Goal: Entertainment & Leisure: Consume media (video, audio)

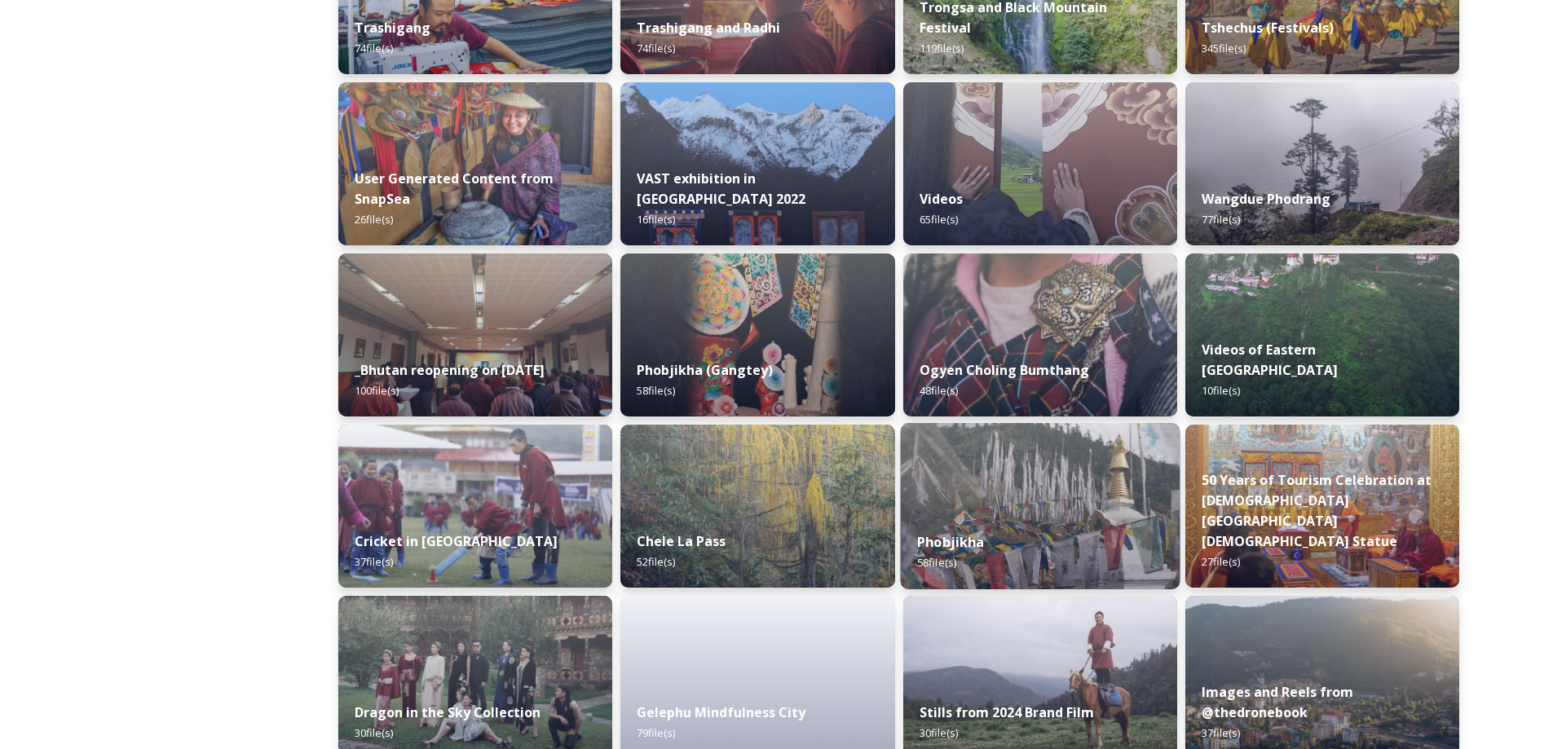
scroll to position [1916, 0]
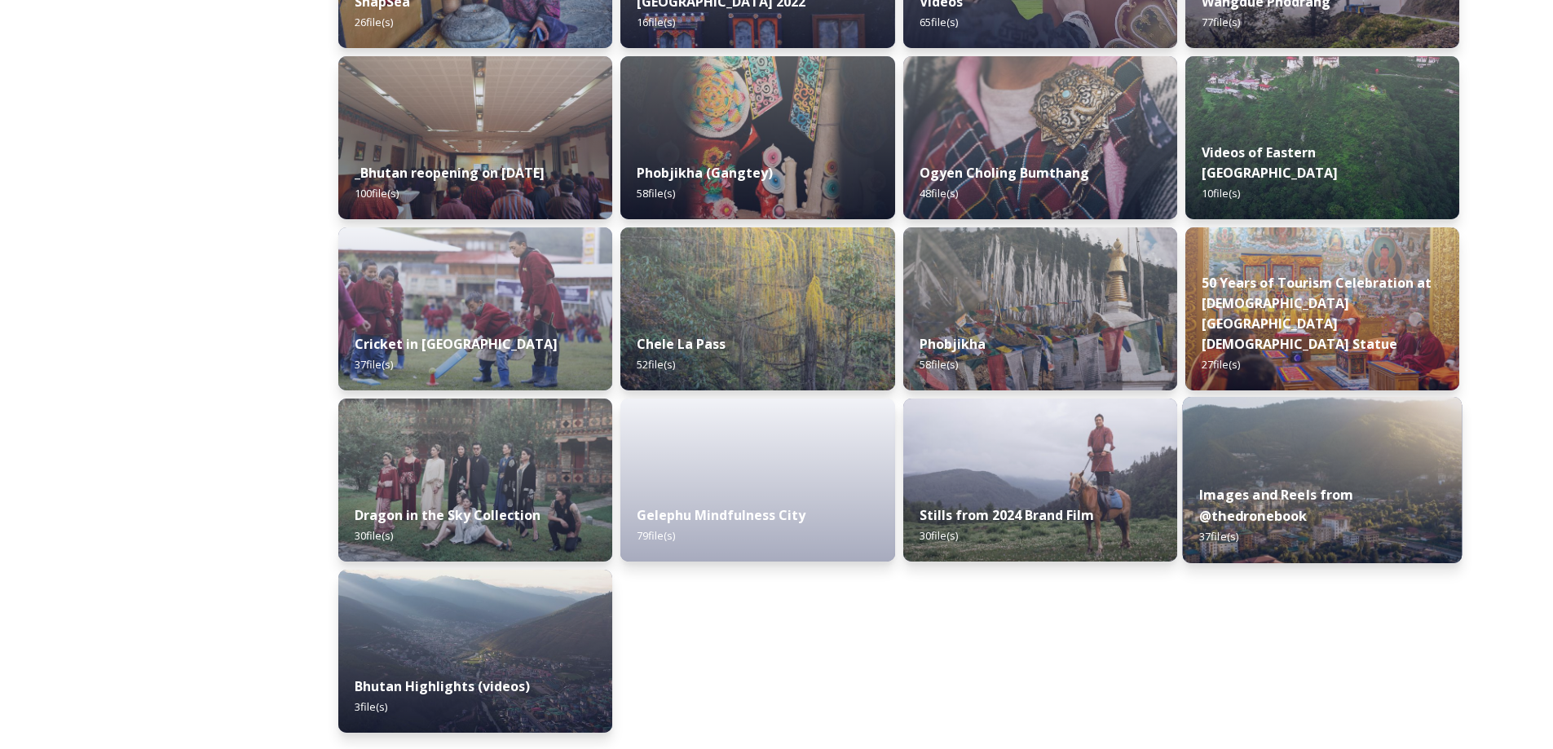
click at [1320, 425] on img at bounding box center [1322, 480] width 280 height 166
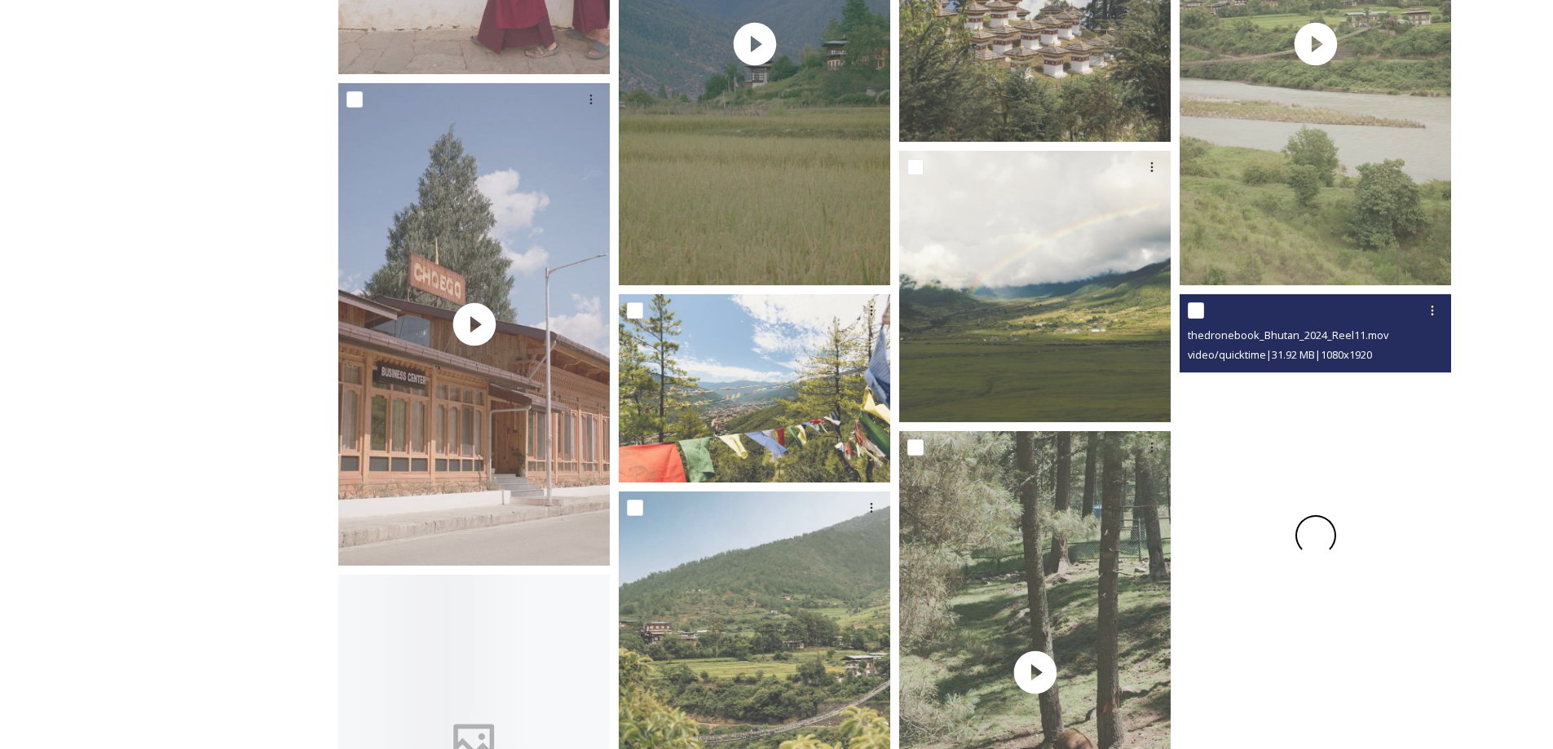
scroll to position [2037, 0]
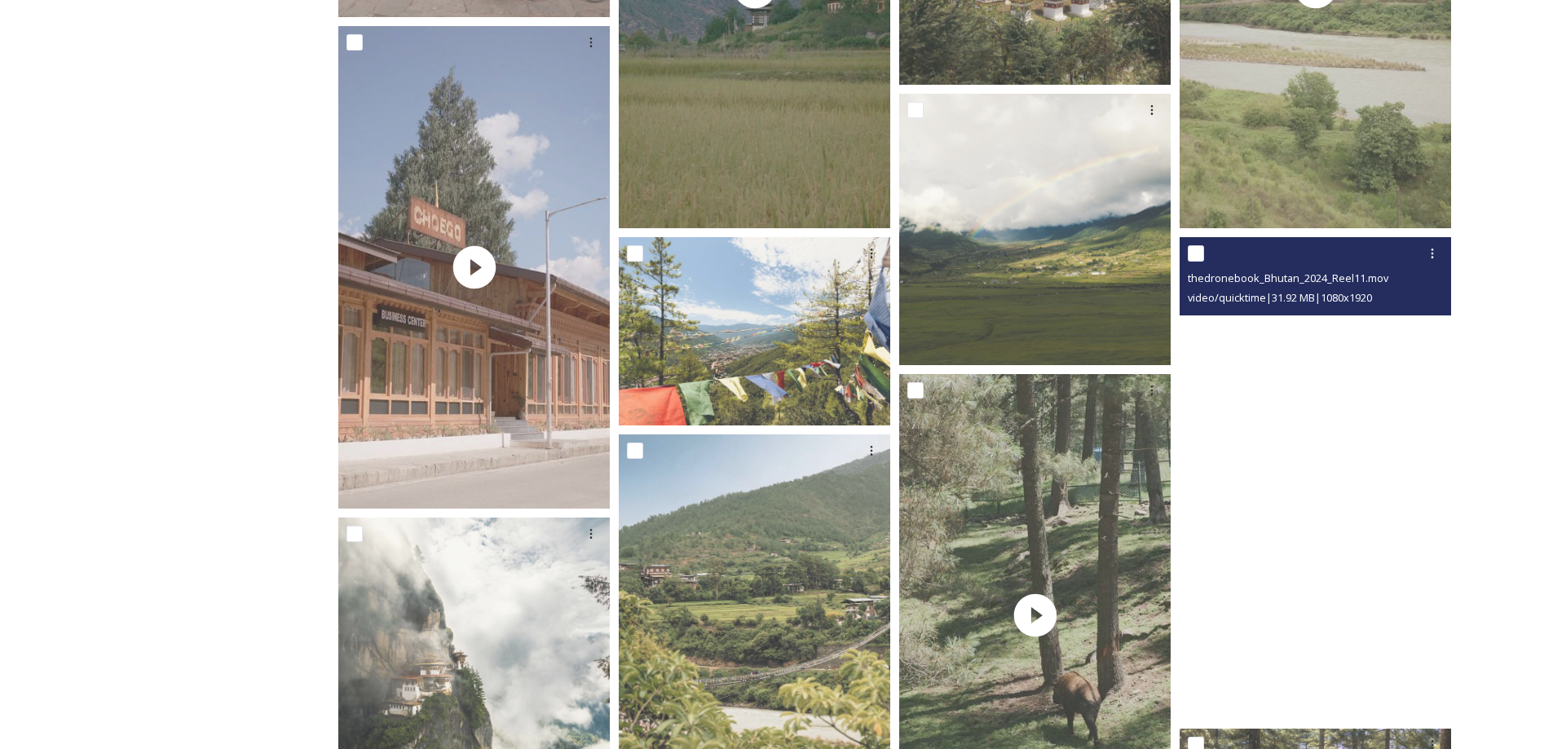
click at [1262, 602] on video "thedronebook_Bhutan_2024_Reel11.mov" at bounding box center [1314, 478] width 271 height 482
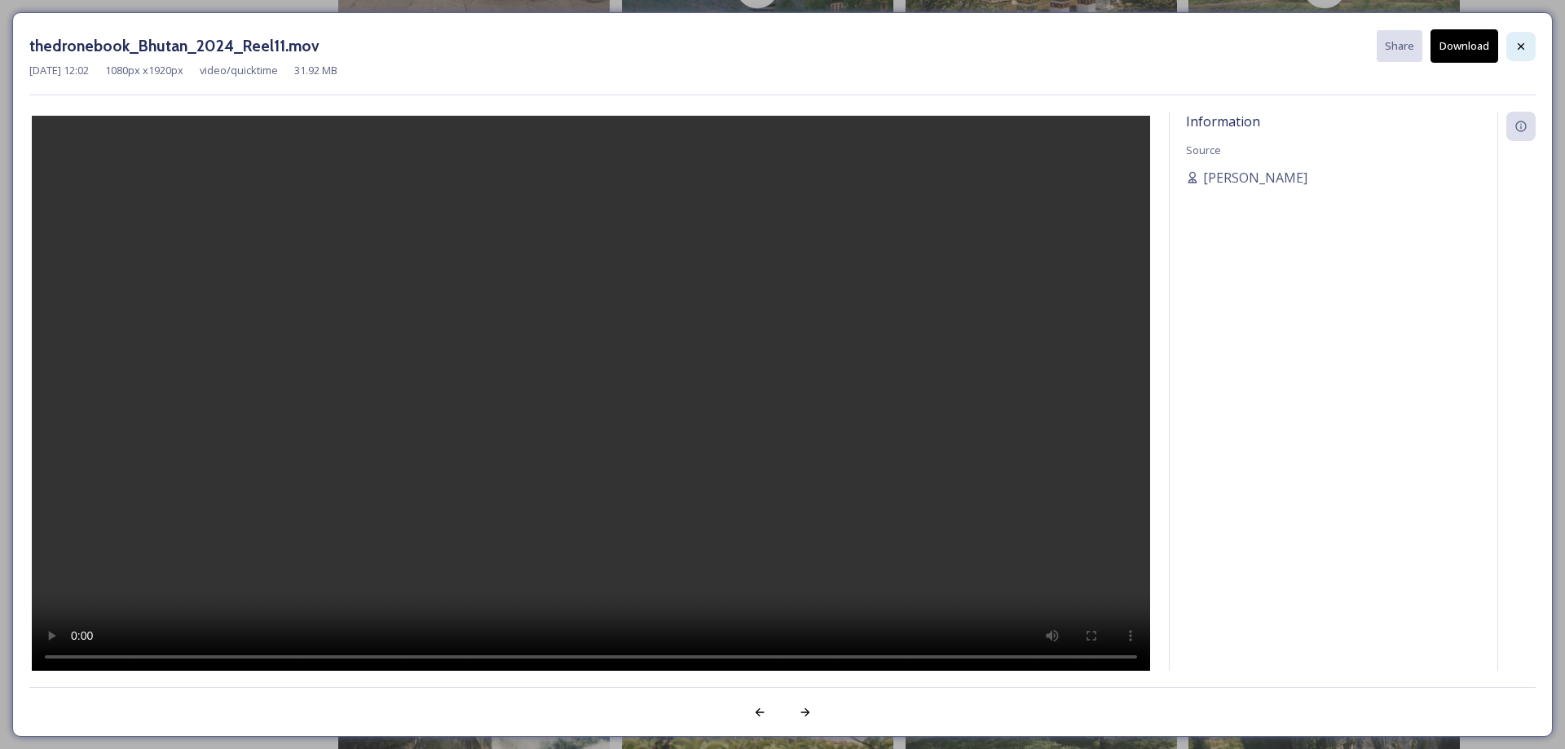
click at [1522, 41] on icon at bounding box center [1520, 46] width 13 height 13
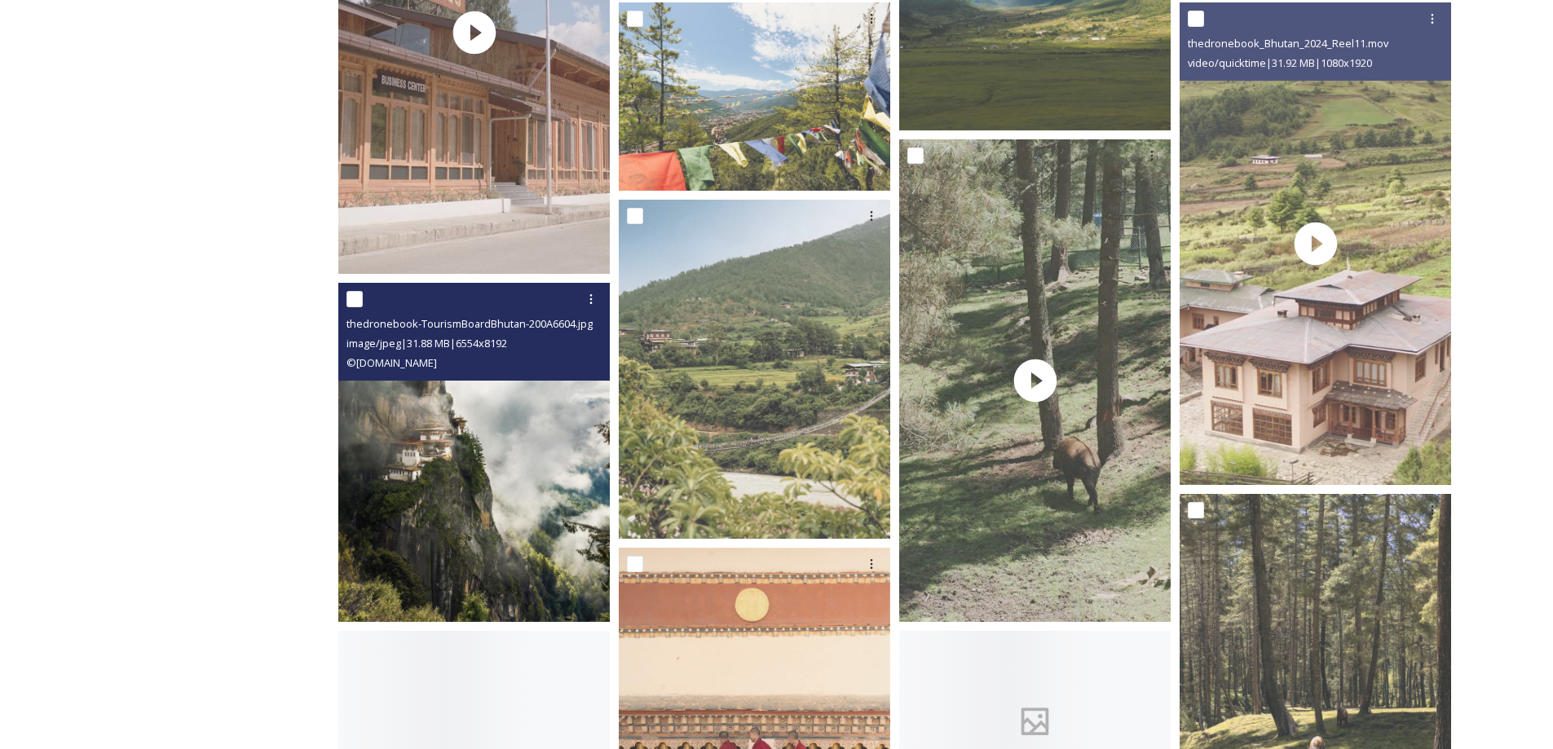
scroll to position [2282, 0]
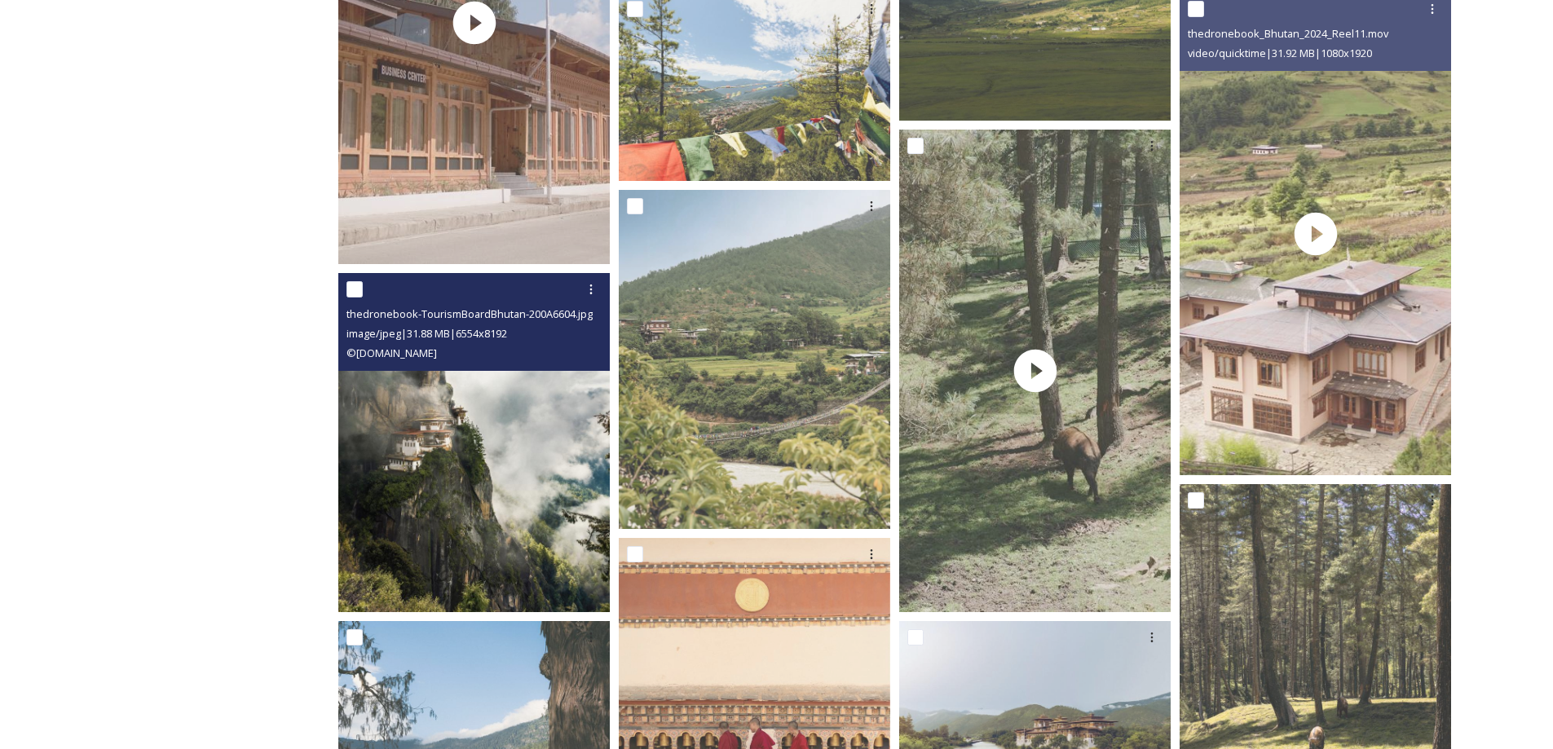
click at [530, 474] on img at bounding box center [473, 442] width 271 height 339
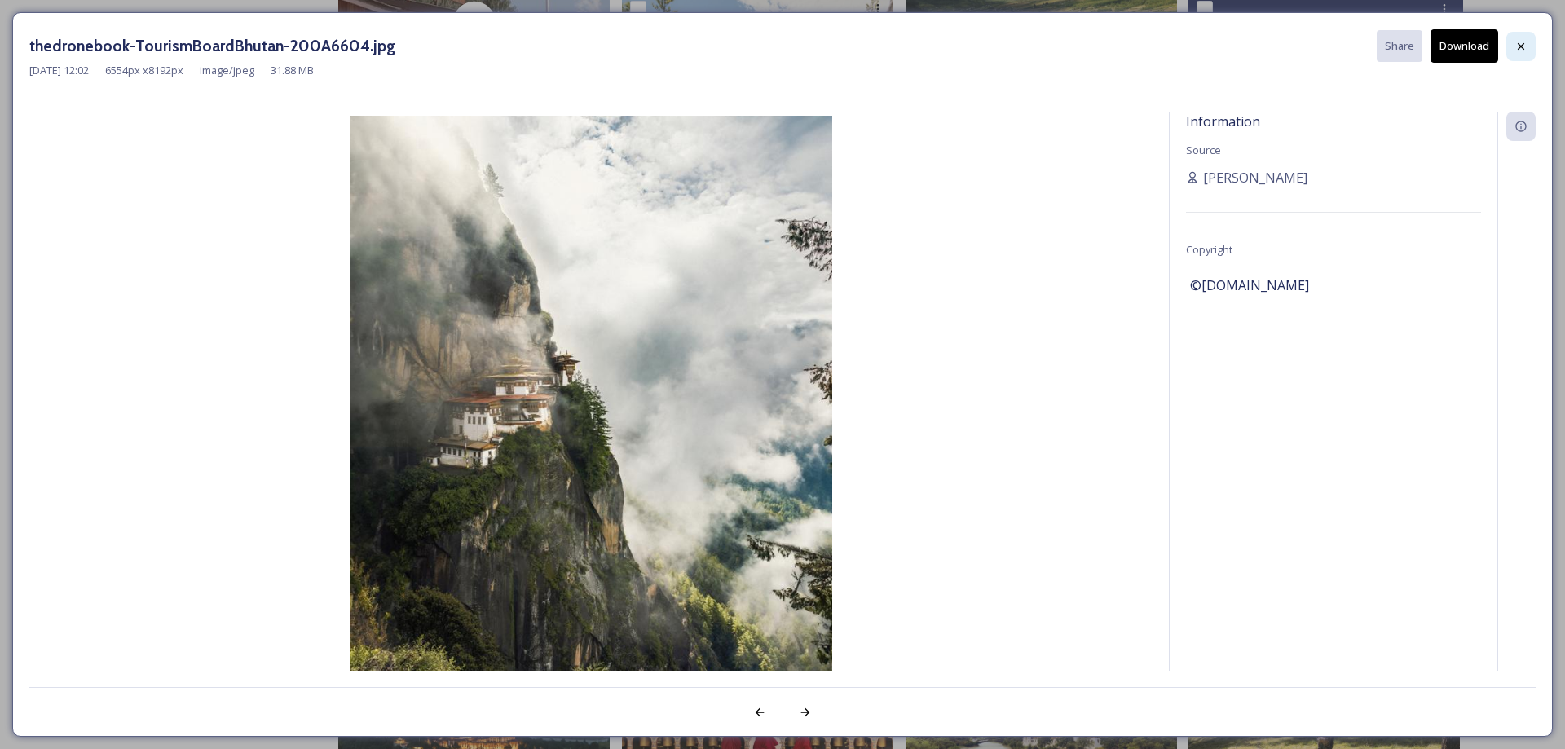
click at [1515, 46] on icon at bounding box center [1520, 46] width 13 height 13
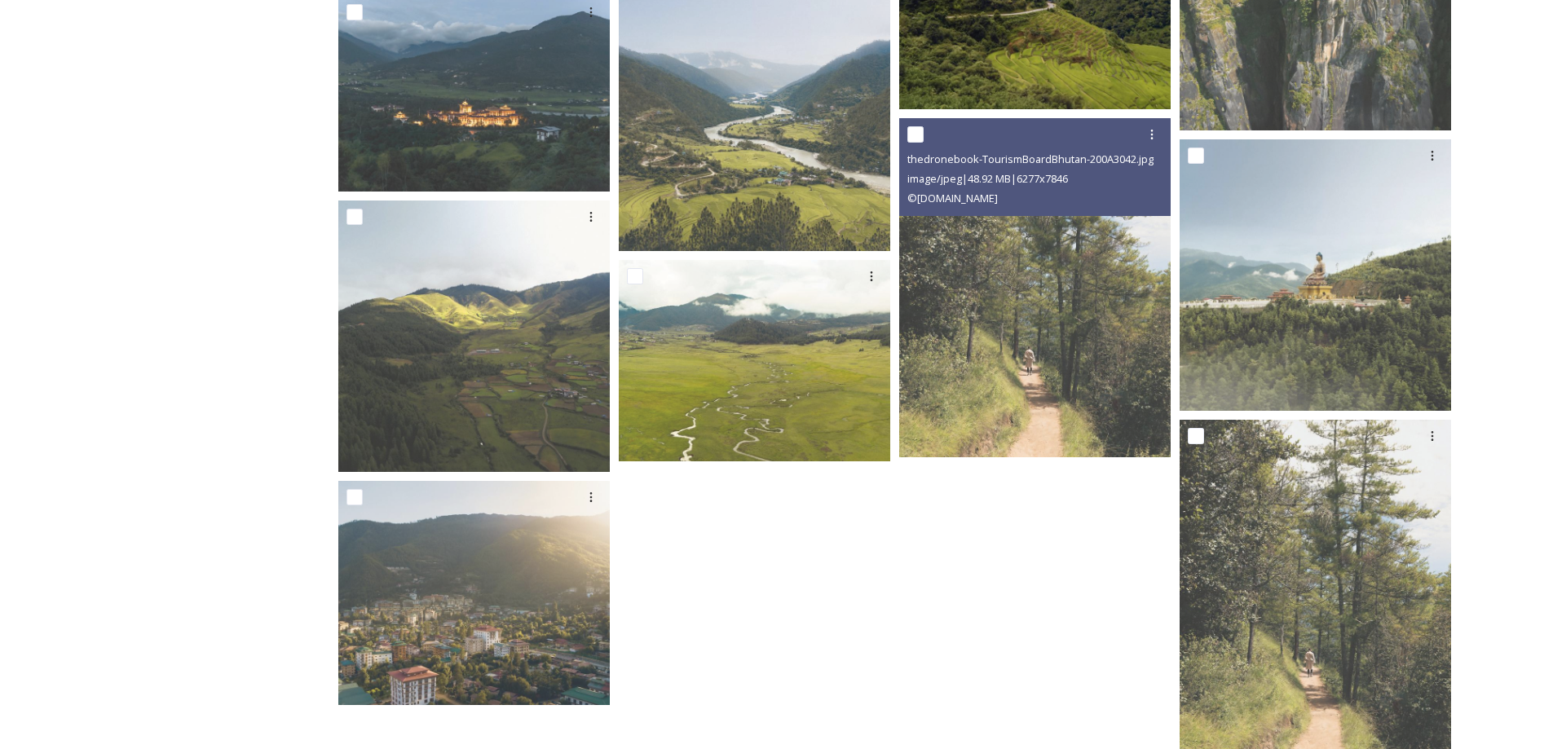
scroll to position [3260, 0]
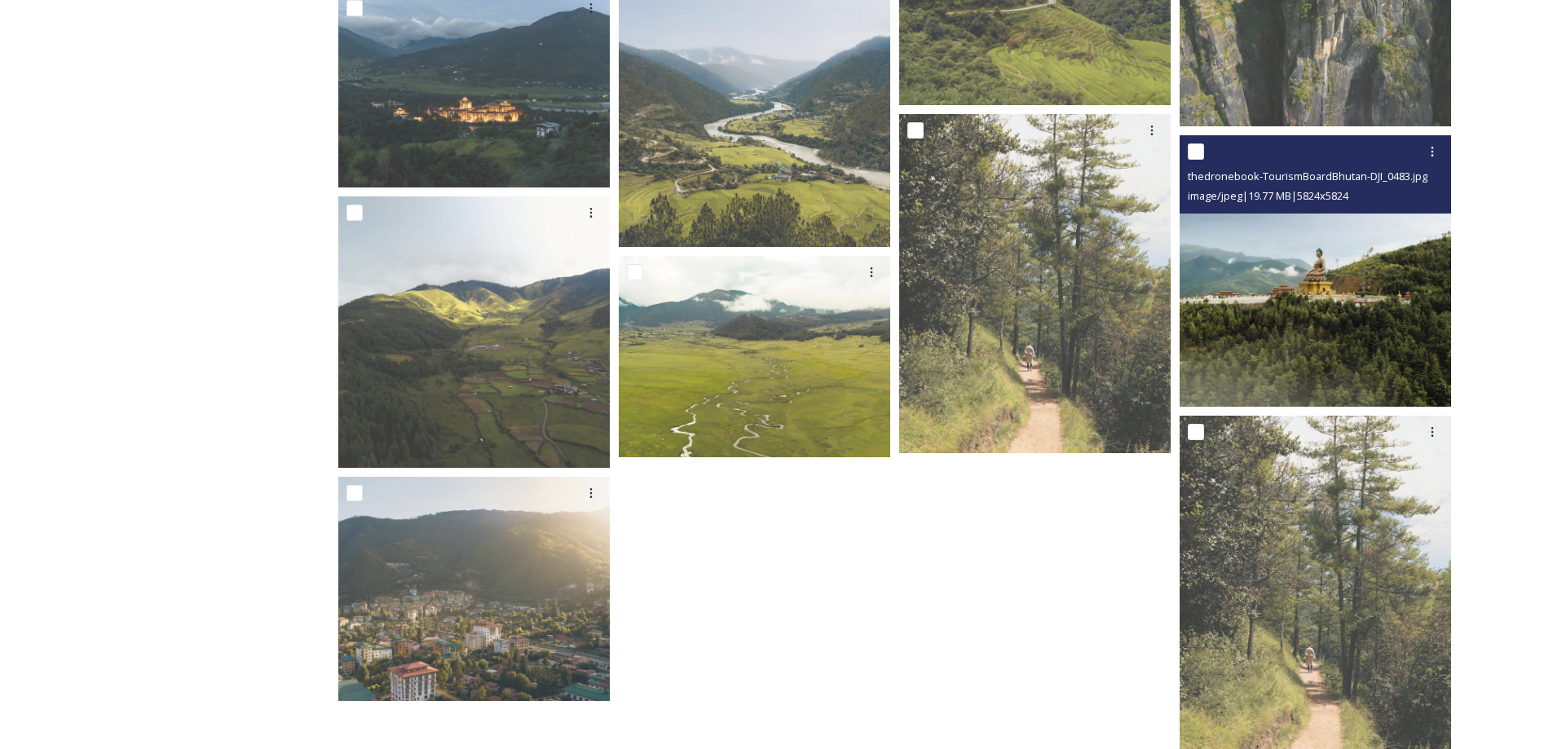
click at [1280, 354] on img at bounding box center [1314, 270] width 271 height 271
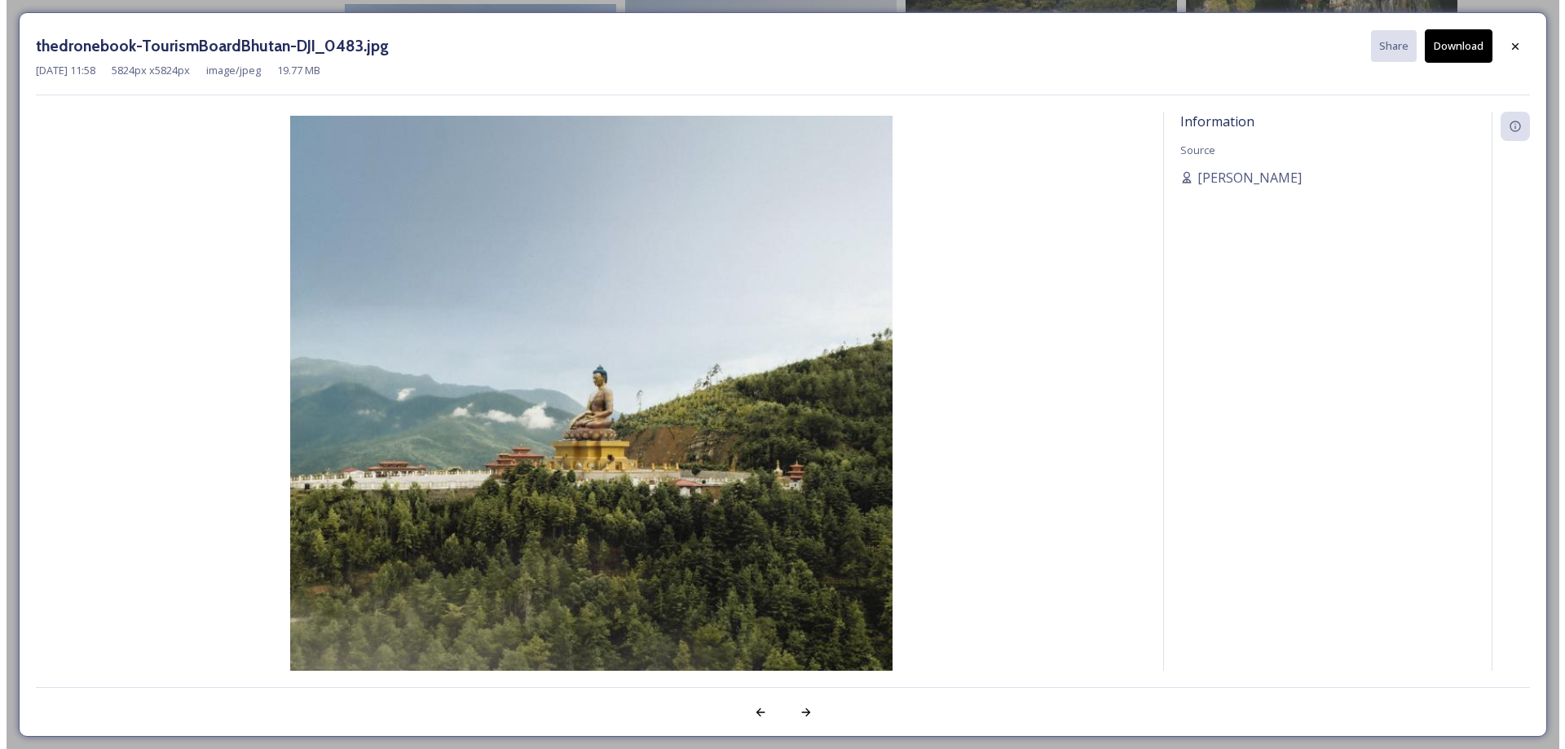
scroll to position [3248, 0]
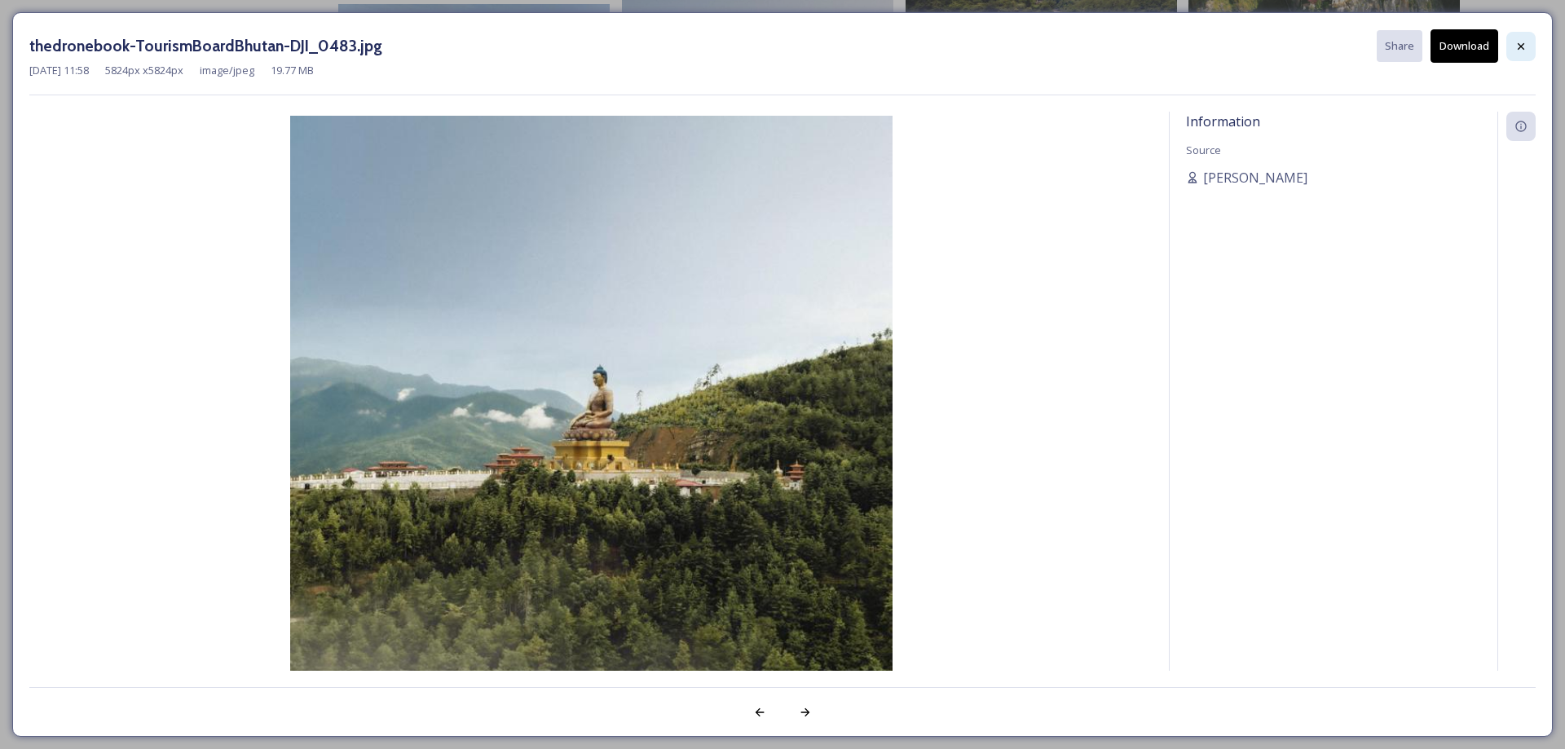
click at [1524, 37] on div at bounding box center [1520, 46] width 29 height 29
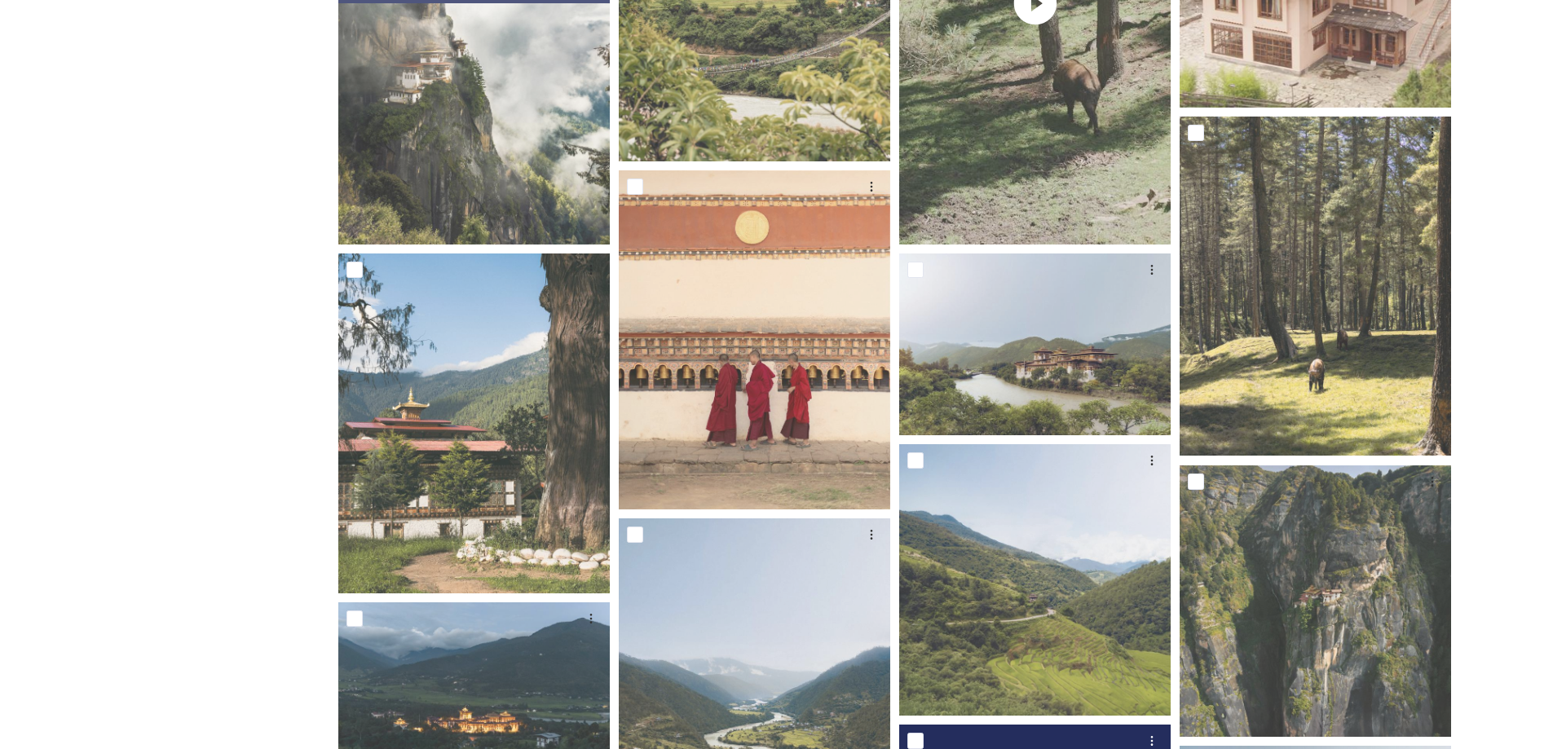
scroll to position [2242, 0]
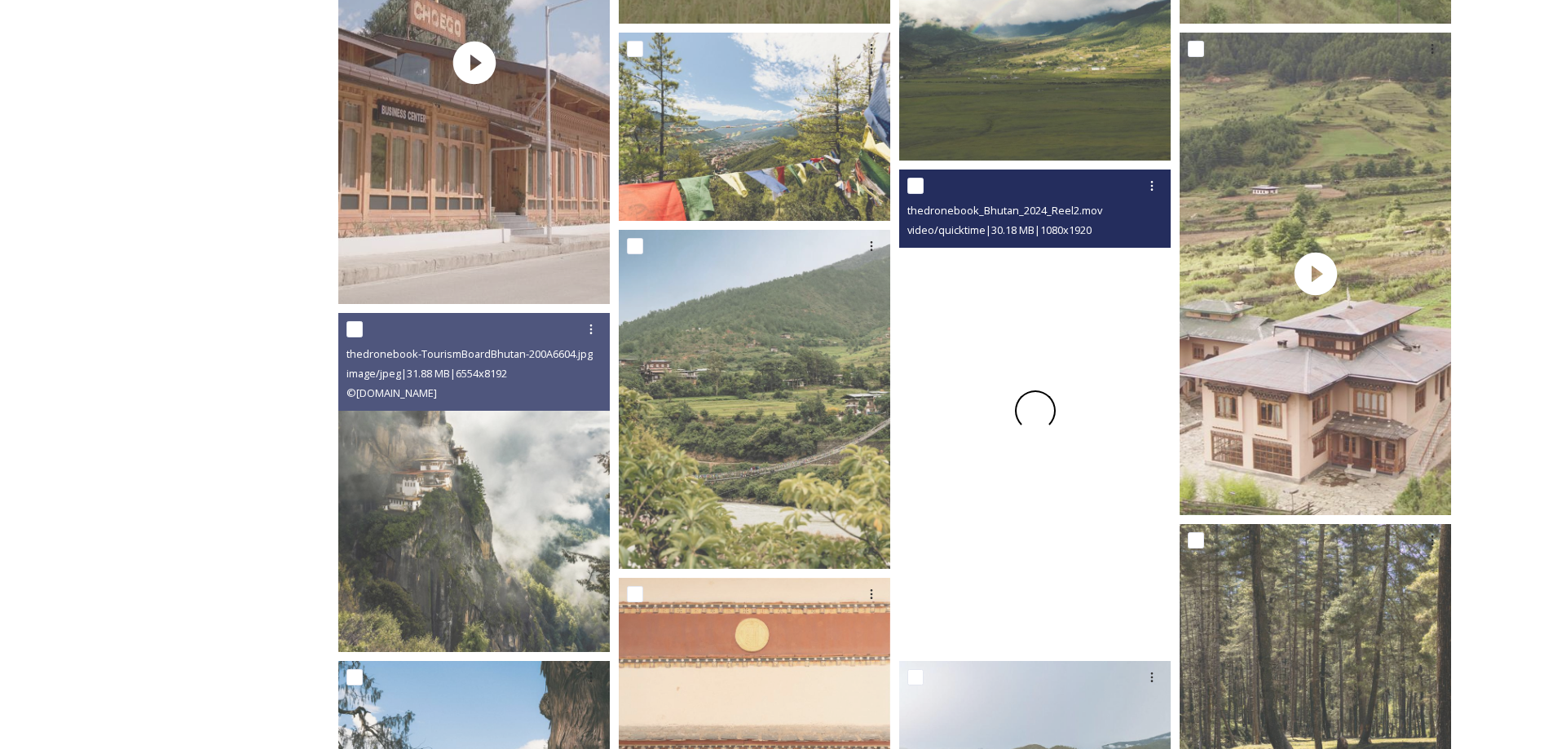
click at [1008, 377] on div at bounding box center [1034, 411] width 271 height 482
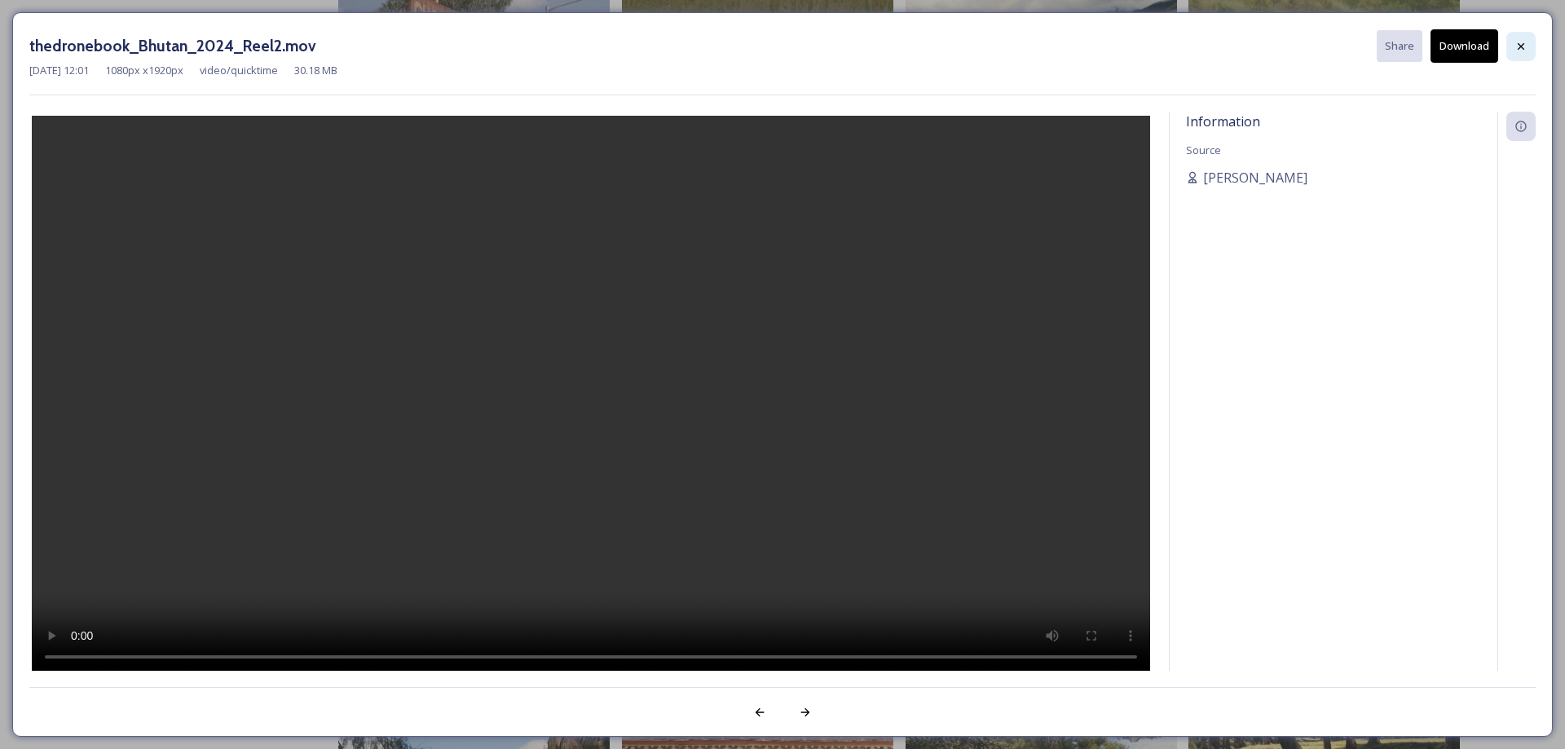
click at [1513, 43] on div at bounding box center [1520, 46] width 29 height 29
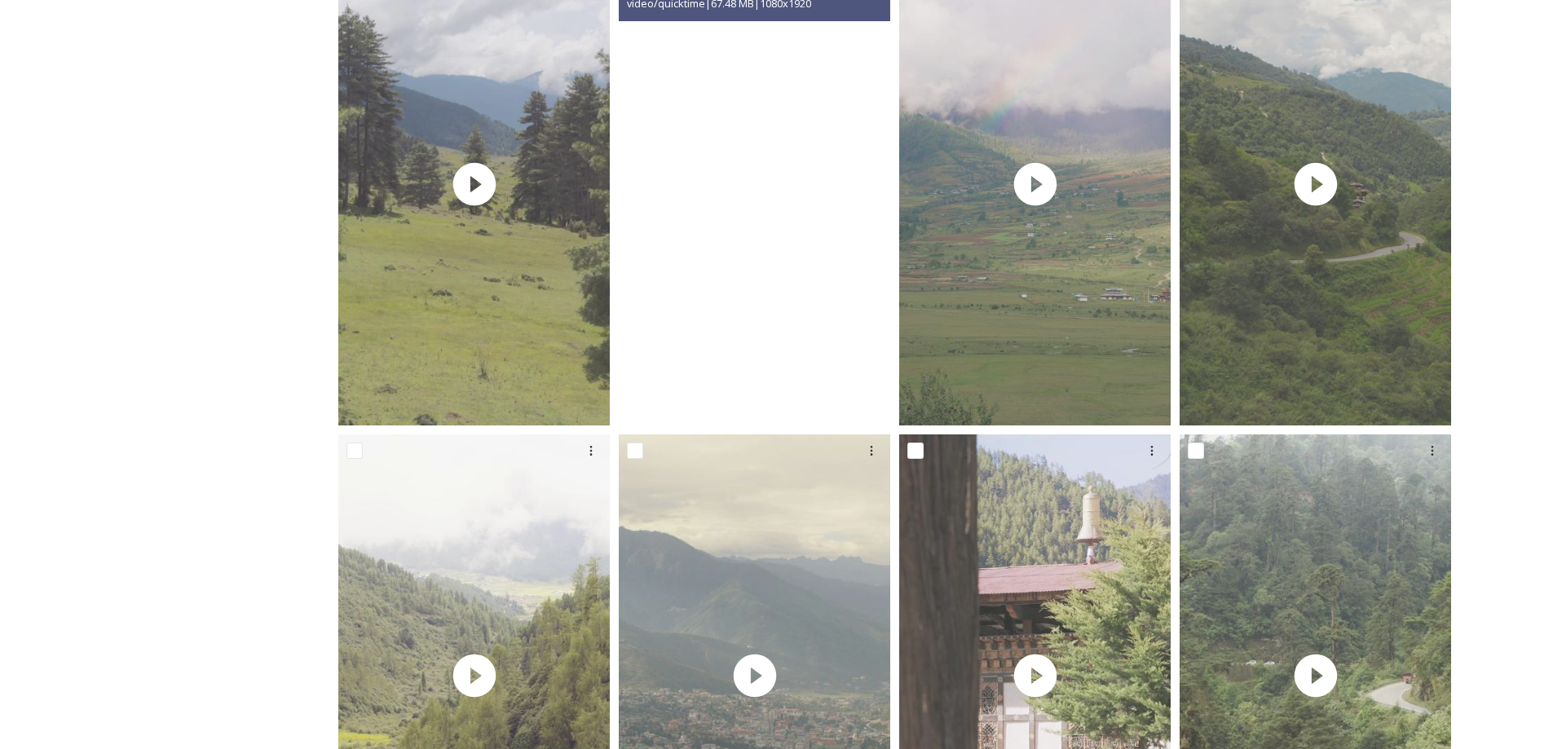
scroll to position [0, 0]
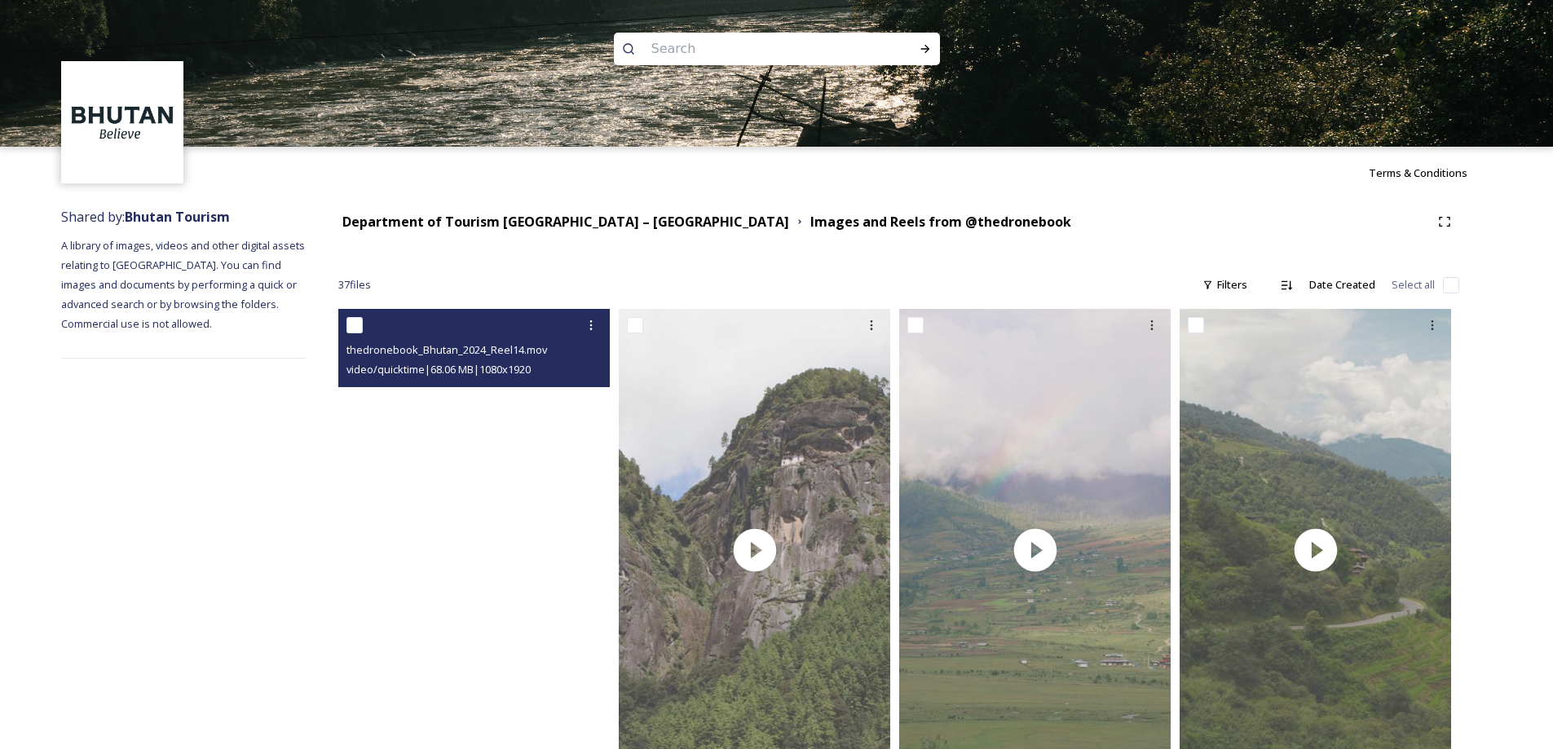
click at [534, 485] on video "thedronebook_Bhutan_2024_Reel14.mov" at bounding box center [473, 550] width 271 height 482
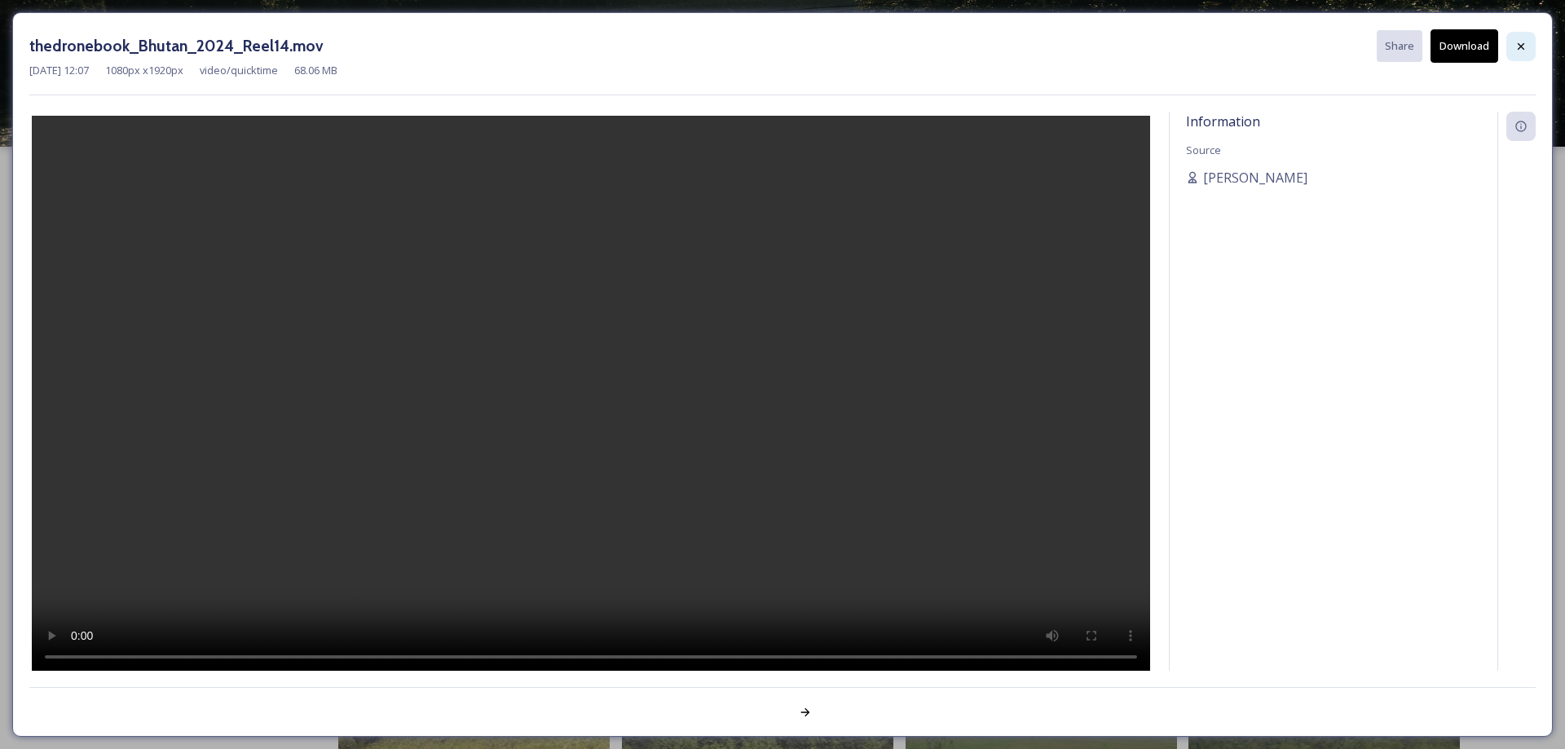
click at [1515, 49] on icon at bounding box center [1520, 46] width 13 height 13
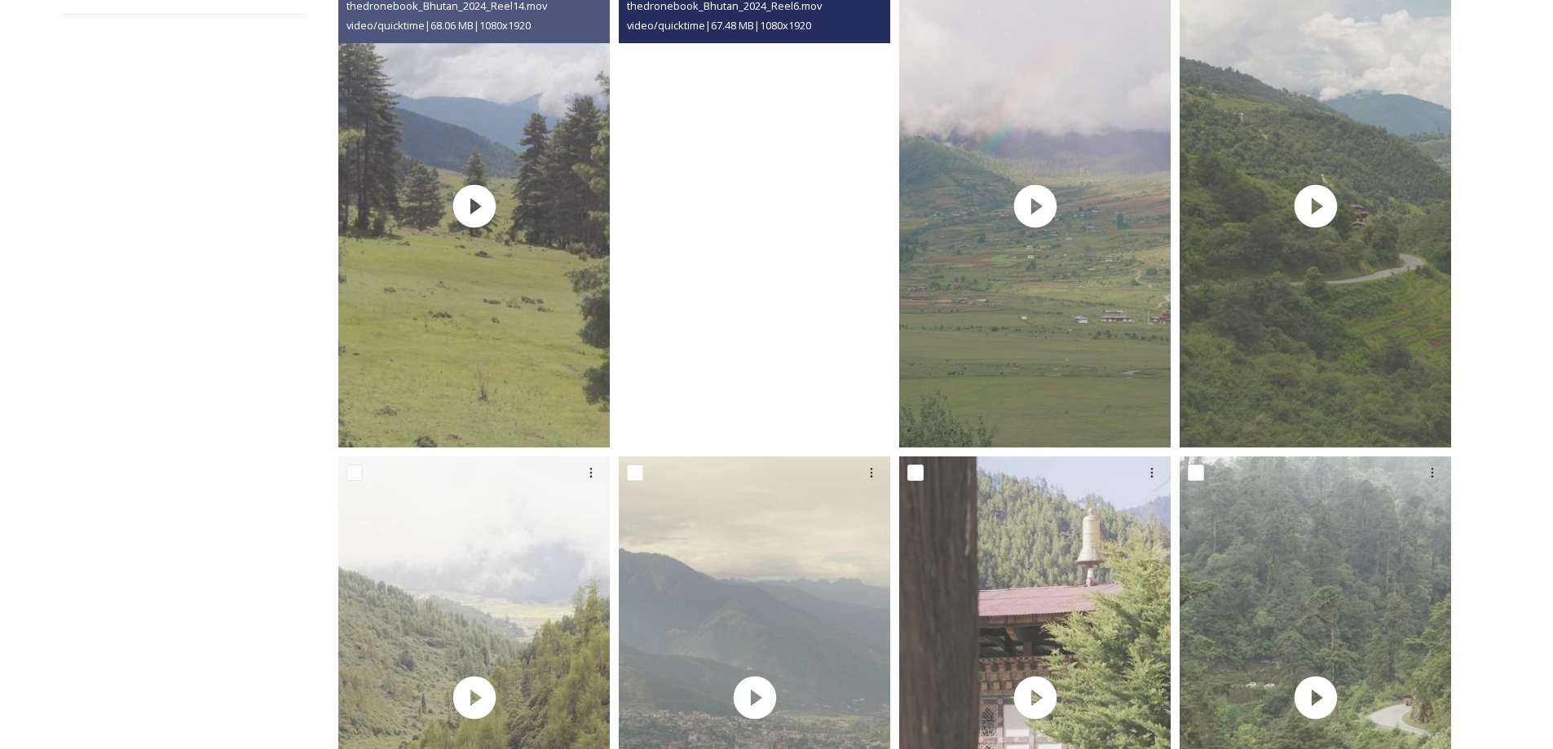
scroll to position [570, 0]
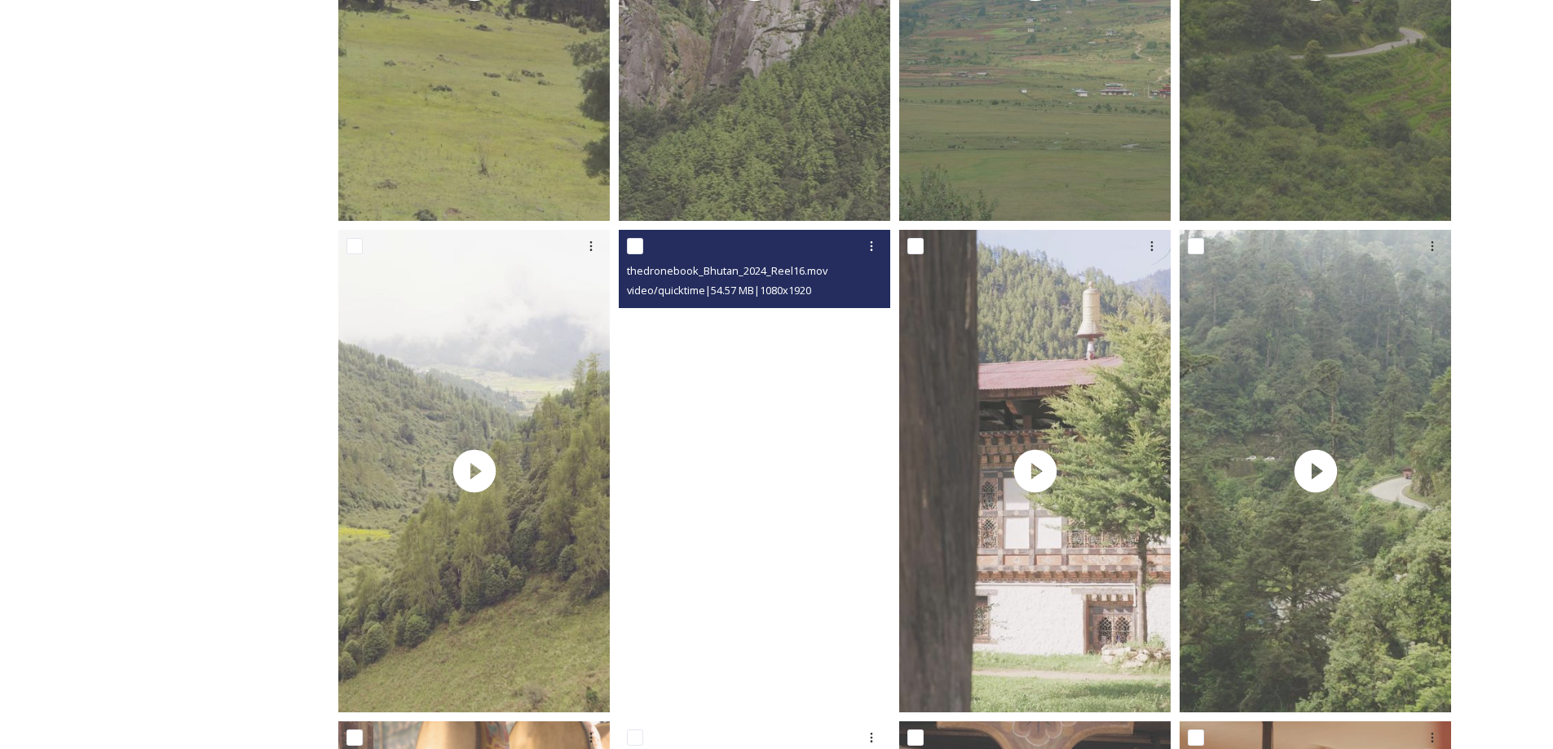
click at [748, 399] on video "thedronebook_Bhutan_2024_Reel16.mov" at bounding box center [754, 471] width 271 height 482
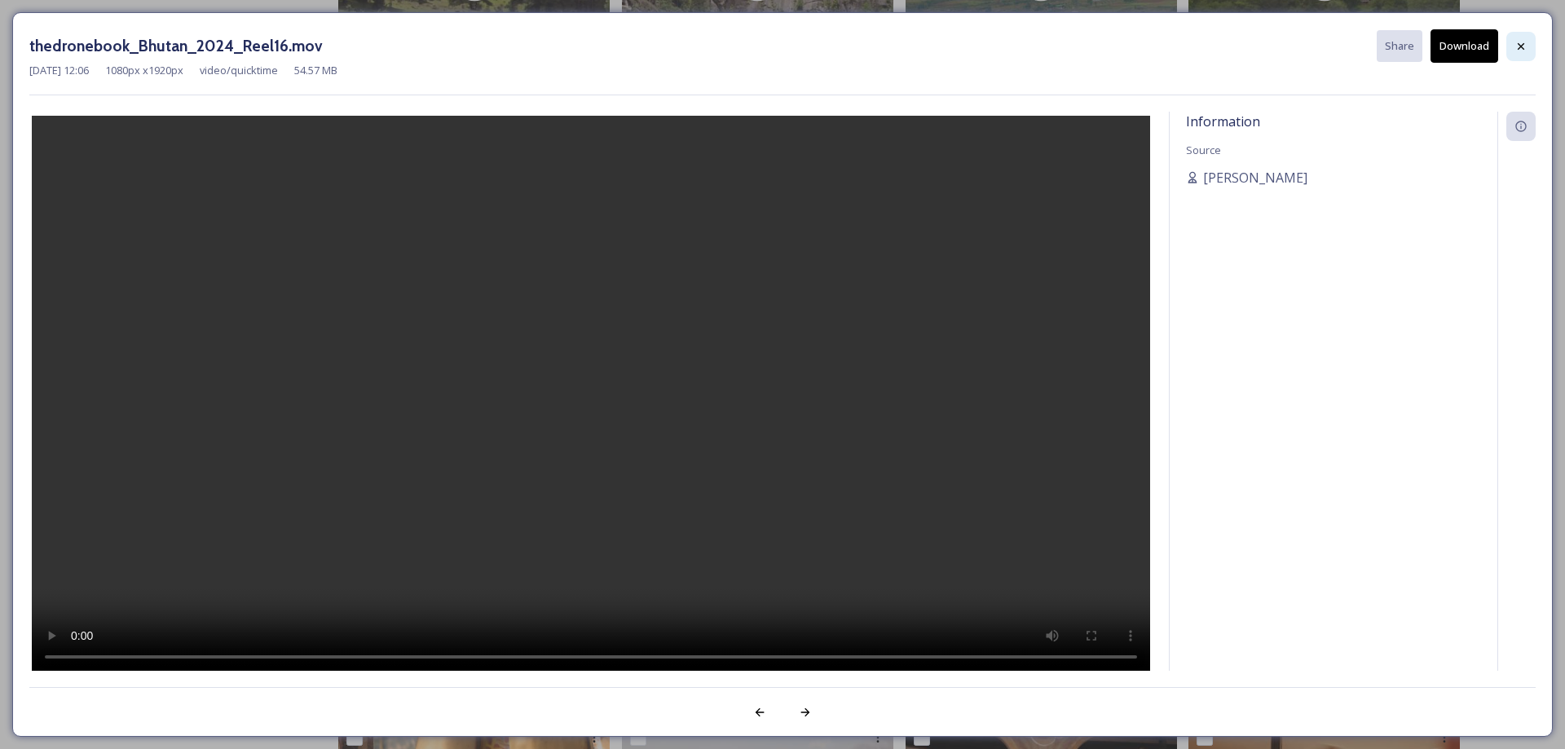
click at [1521, 41] on icon at bounding box center [1520, 46] width 13 height 13
